Goal: Task Accomplishment & Management: Use online tool/utility

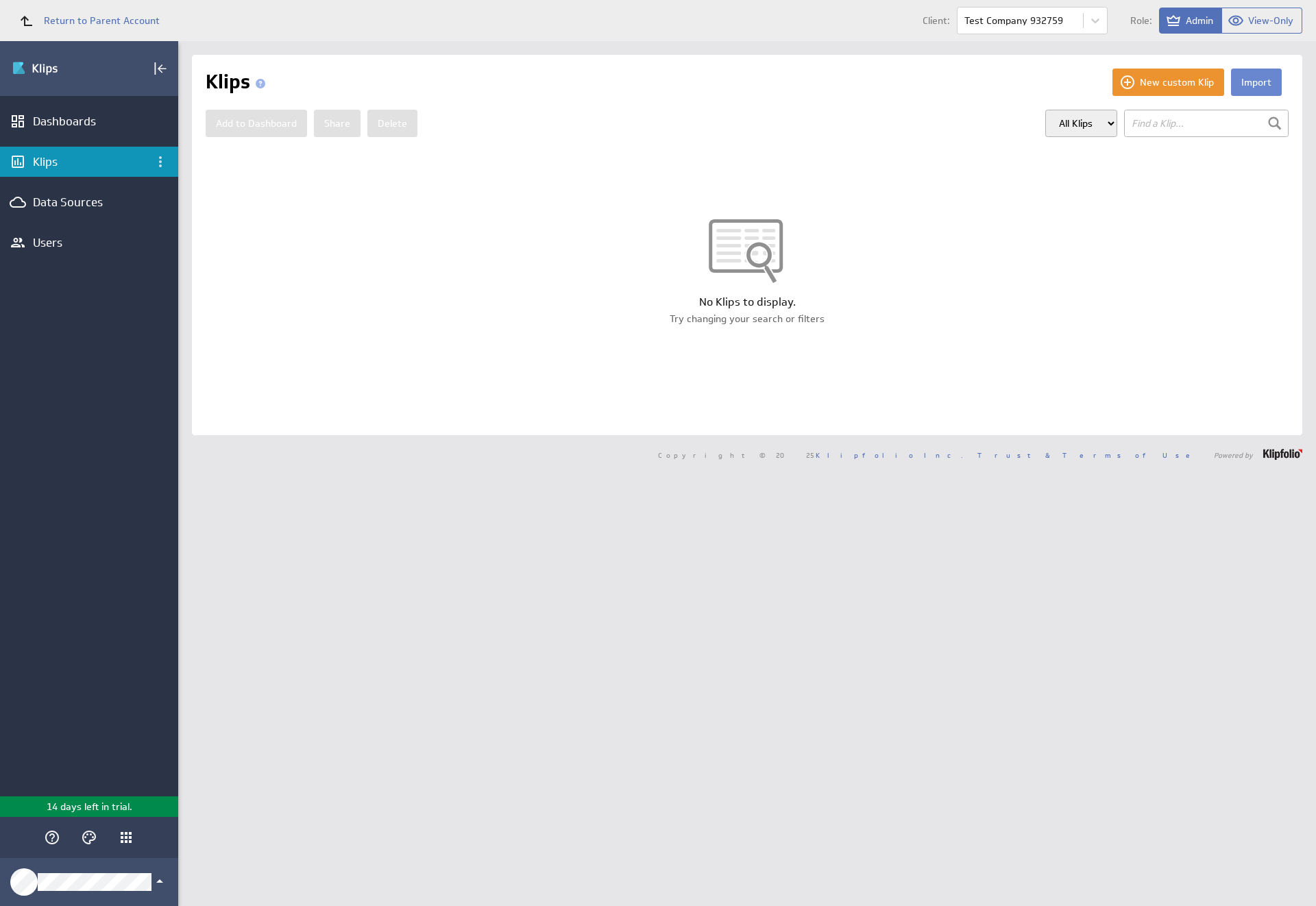
click at [1245, 82] on button "Import" at bounding box center [1256, 82] width 50 height 27
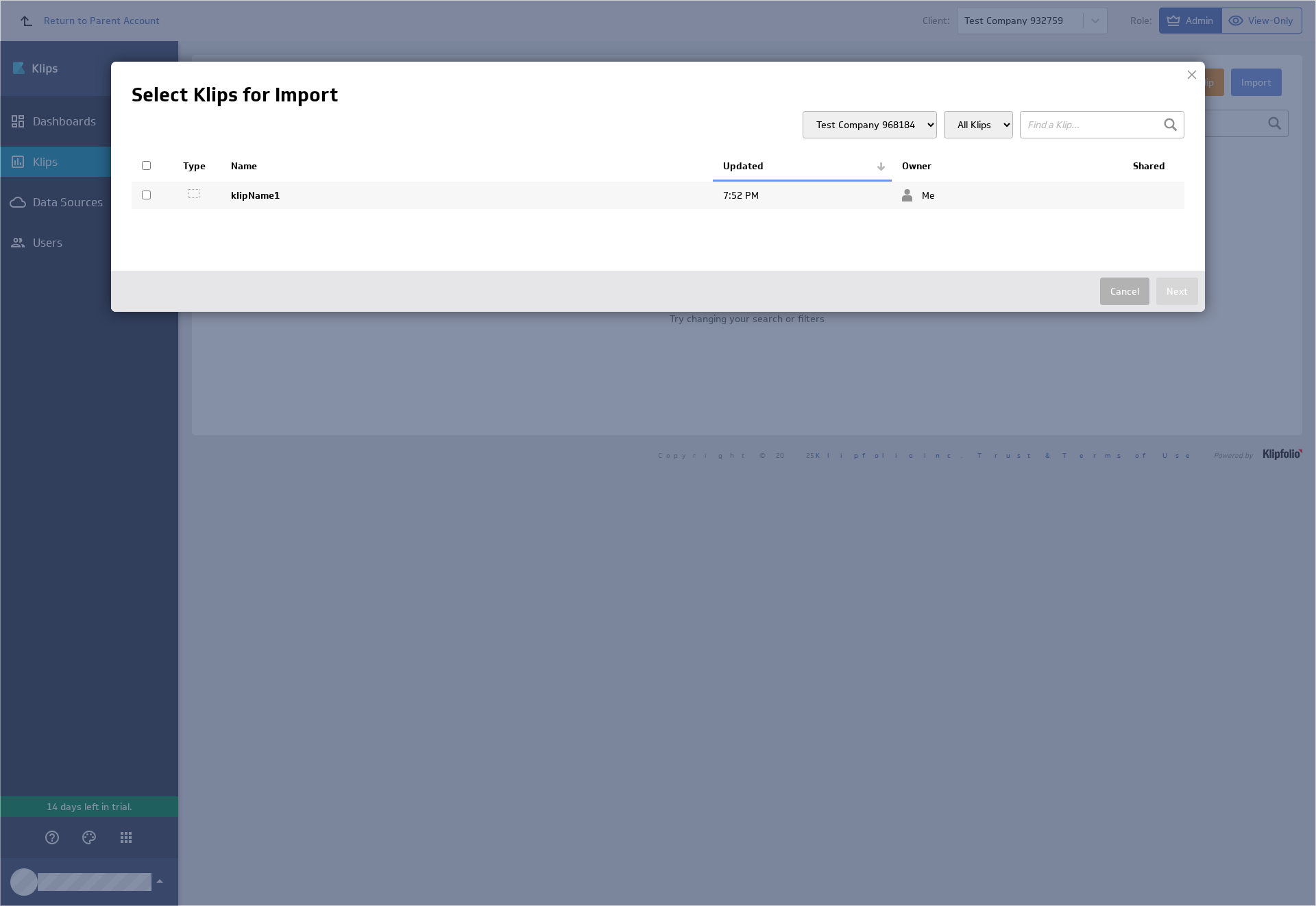
click at [146, 194] on input "checkbox" at bounding box center [146, 195] width 9 height 9
checkbox input "true"
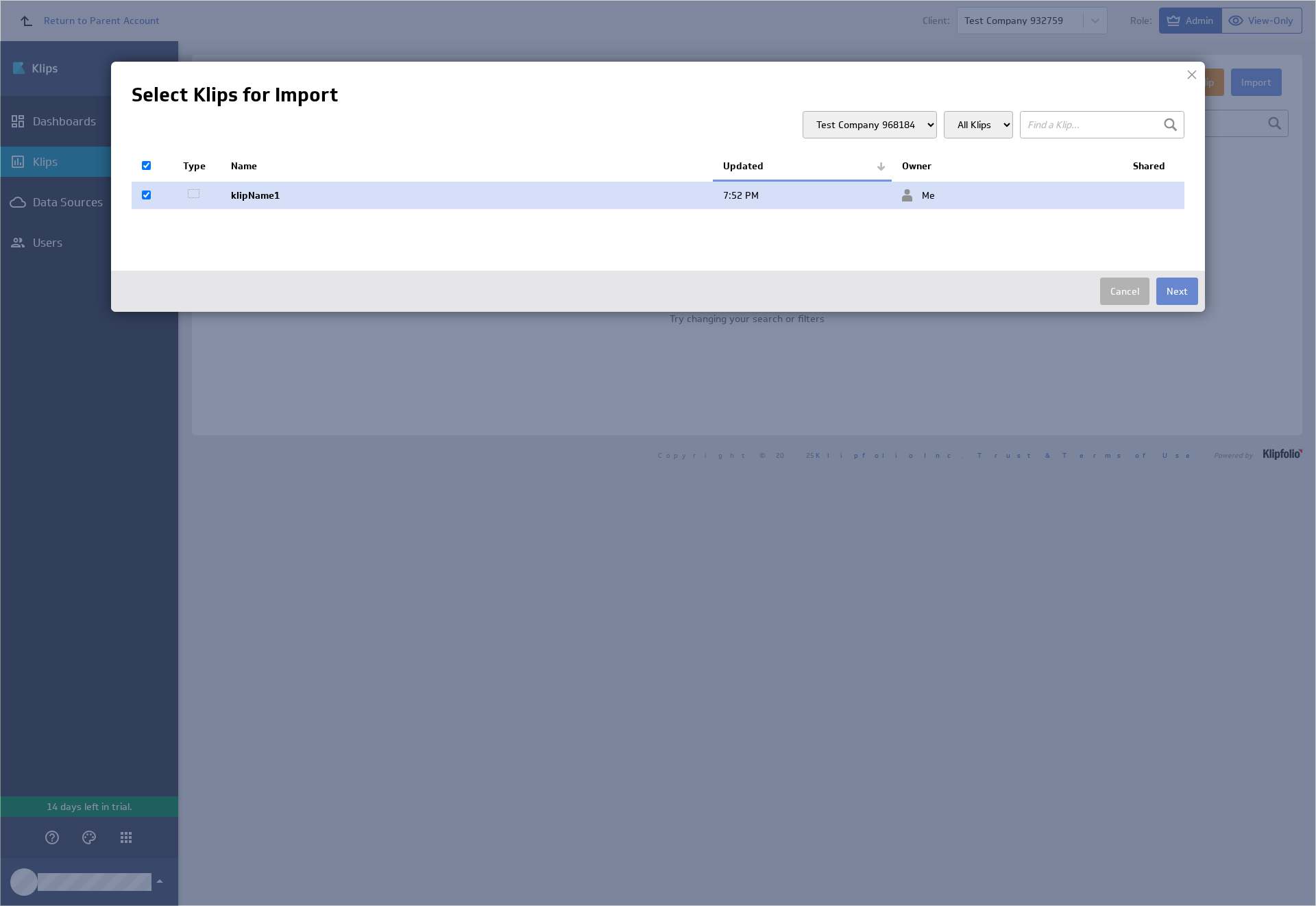
click at [1177, 291] on button "Next" at bounding box center [1177, 291] width 42 height 27
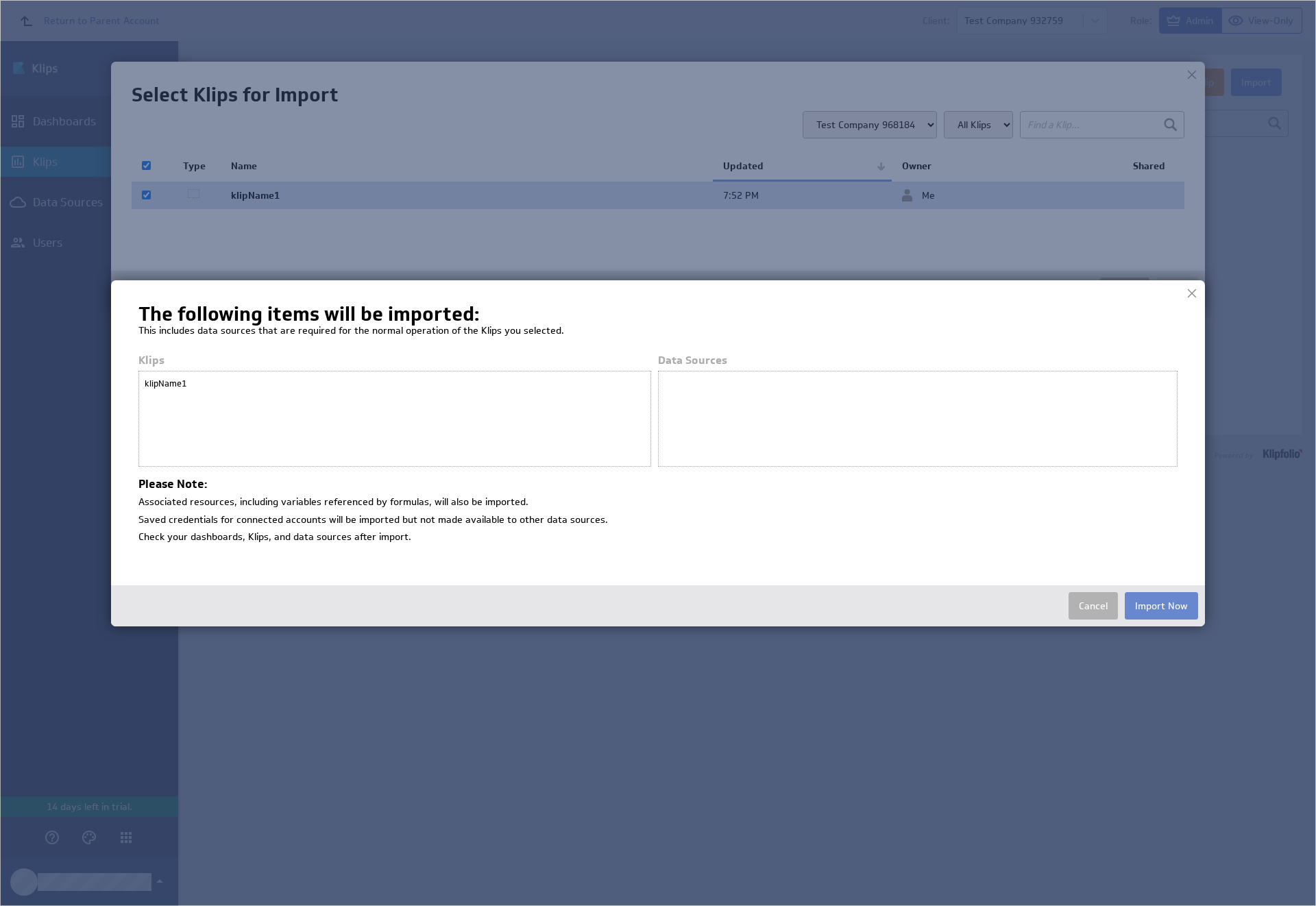
click at [1161, 605] on button "Import Now" at bounding box center [1161, 606] width 74 height 27
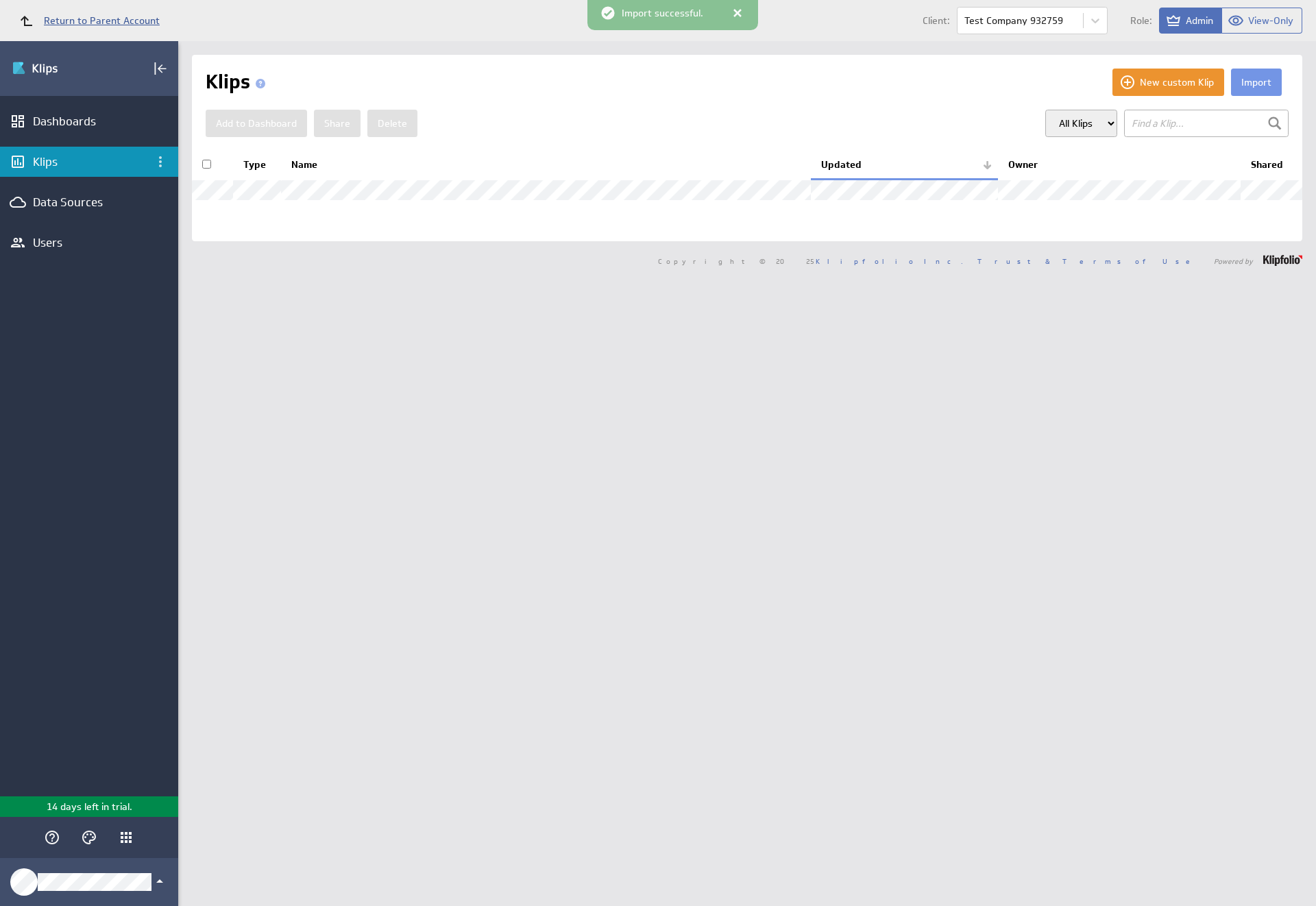
click at [83, 21] on span "Return to Parent Account" at bounding box center [101, 20] width 116 height 9
